Goal: Information Seeking & Learning: Compare options

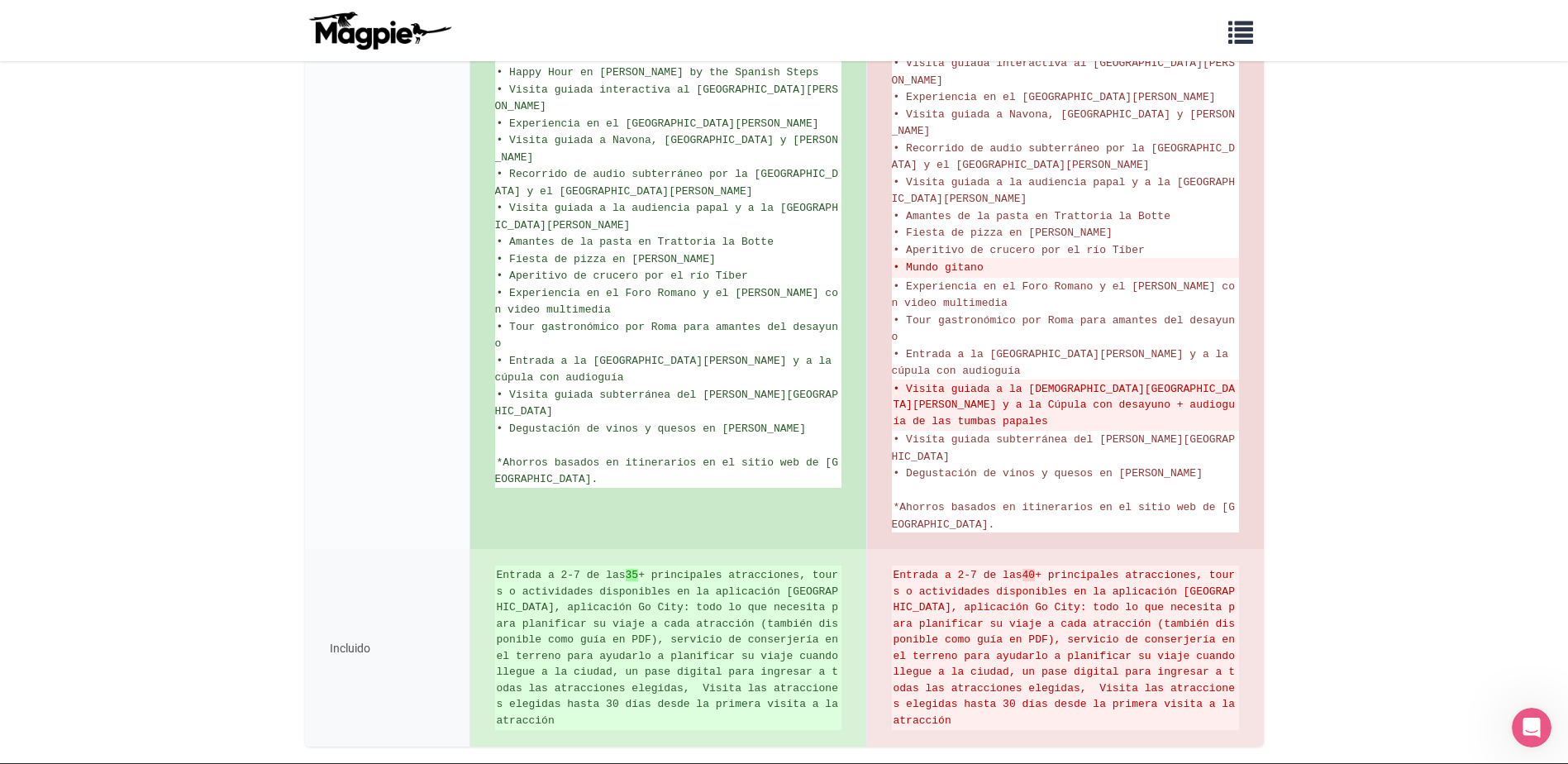
scroll to position [1424, 0]
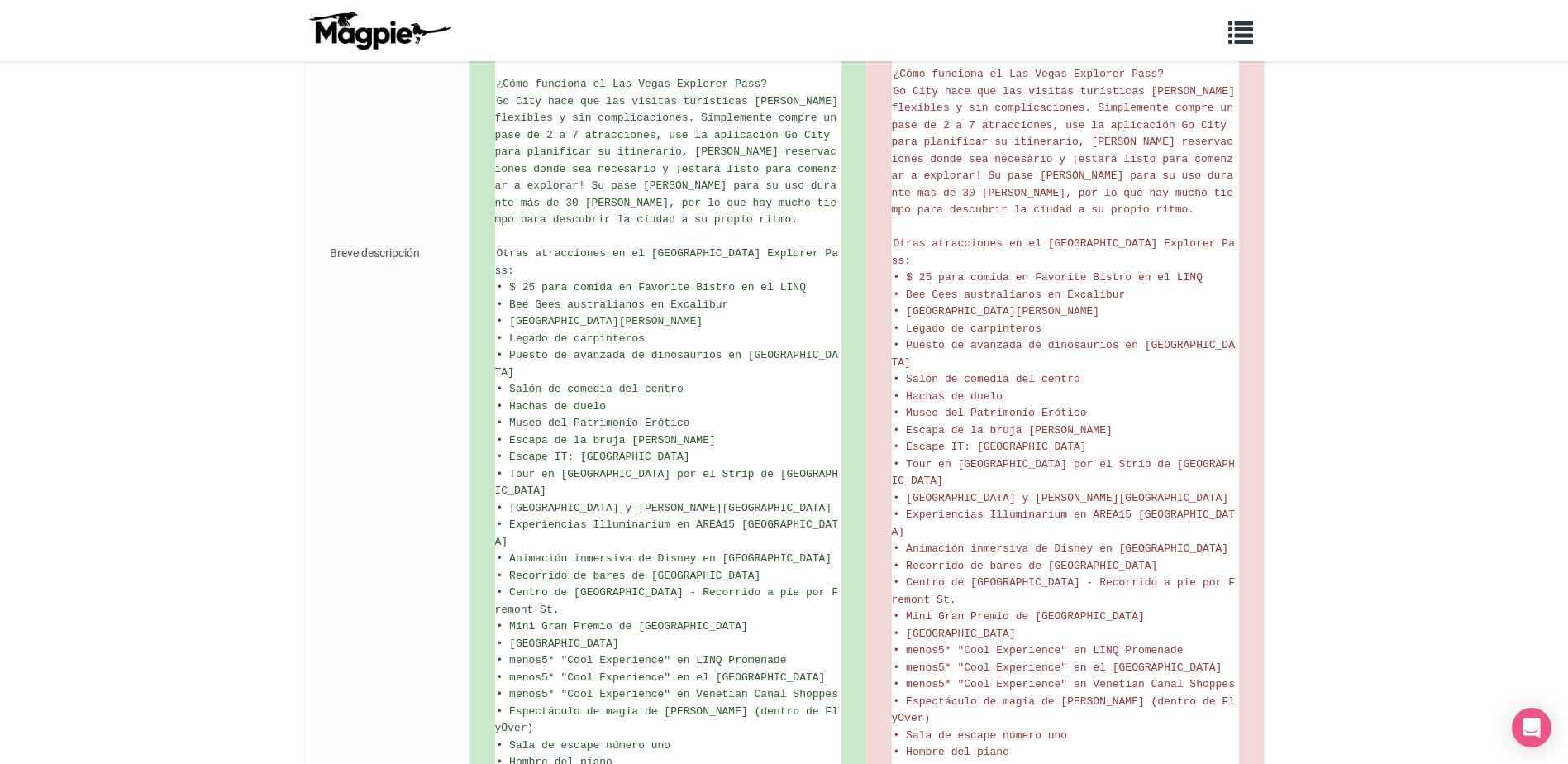
scroll to position [1230, 0]
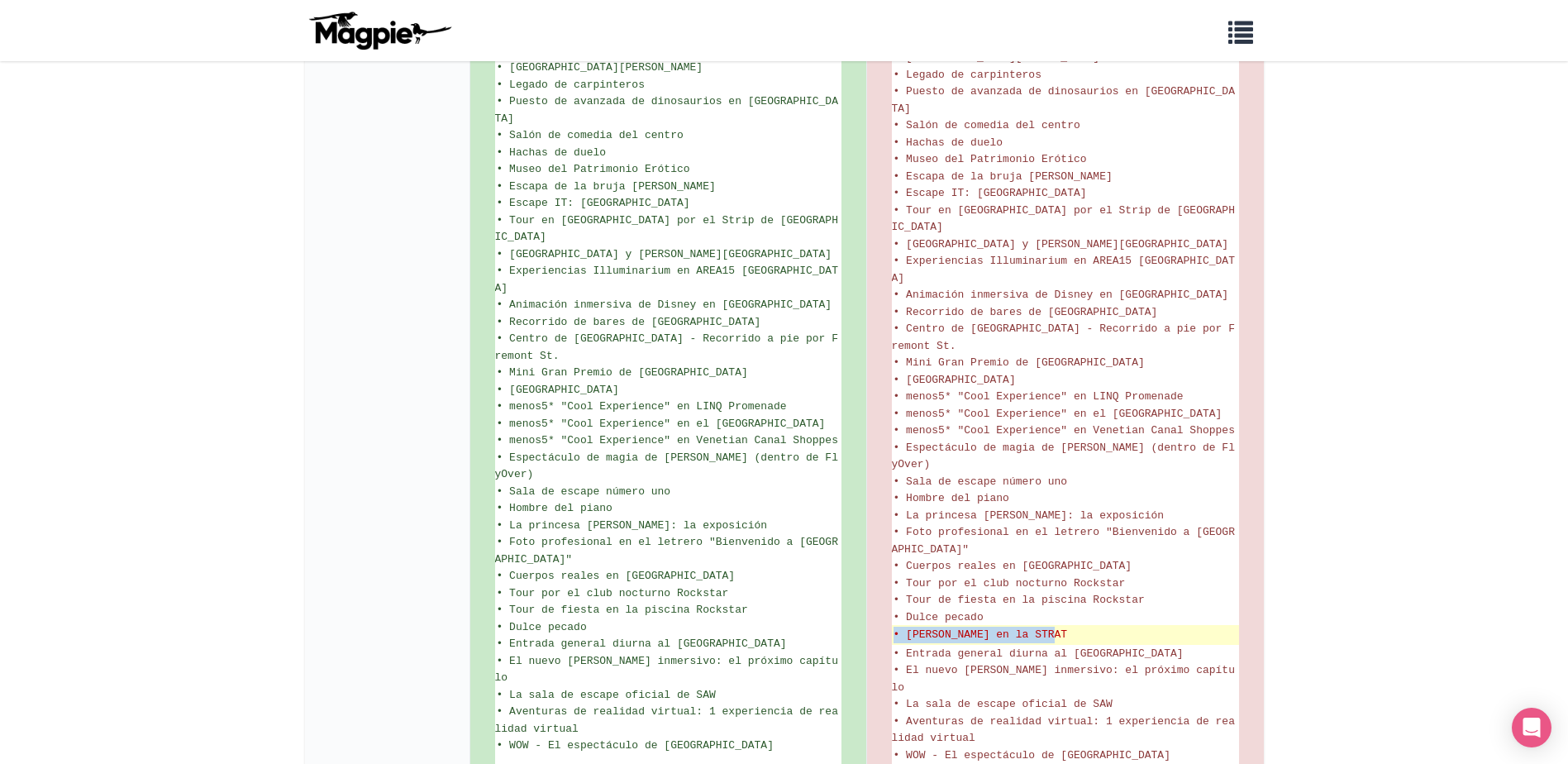
drag, startPoint x: 1076, startPoint y: 498, endPoint x: 895, endPoint y: 498, distance: 181.0
click at [895, 627] on del "• [PERSON_NAME] en la STRAT" at bounding box center [1064, 634] width 344 height 16
copy del "• [PERSON_NAME] en la STRAT"
